Goal: Use online tool/utility: Utilize a website feature to perform a specific function

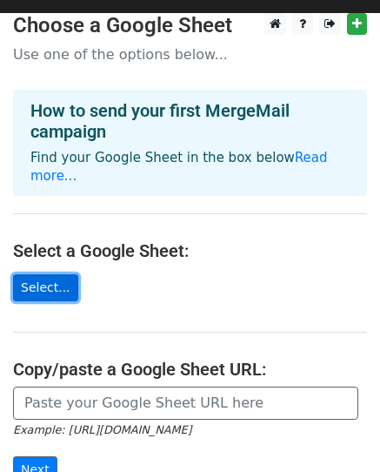
click at [47, 274] on link "Select..." at bounding box center [45, 287] width 65 height 27
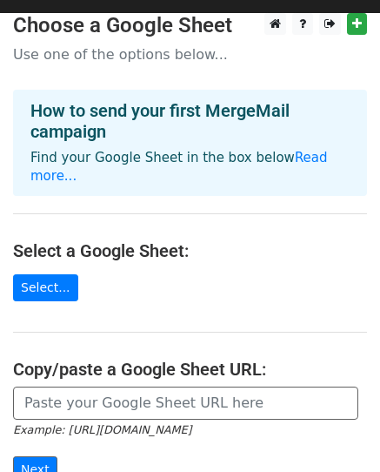
click at [34, 205] on main "Choose a Google Sheet Use one of the options below... How to send your first Me…" at bounding box center [190, 294] width 380 height 563
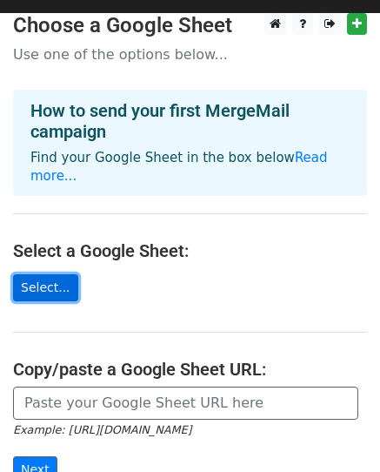
click at [52, 274] on link "Select..." at bounding box center [45, 287] width 65 height 27
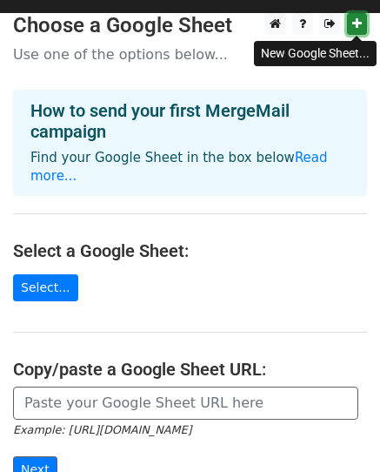
click at [358, 29] on icon at bounding box center [357, 23] width 10 height 12
